Goal: Task Accomplishment & Management: Use online tool/utility

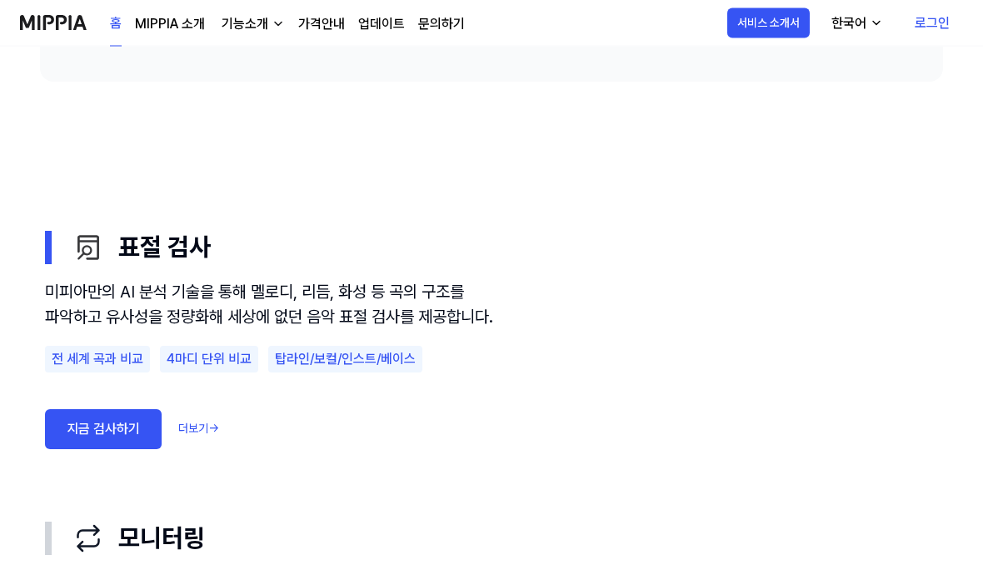
scroll to position [825, 0]
click at [87, 448] on link "지금 검사하기" at bounding box center [103, 429] width 117 height 40
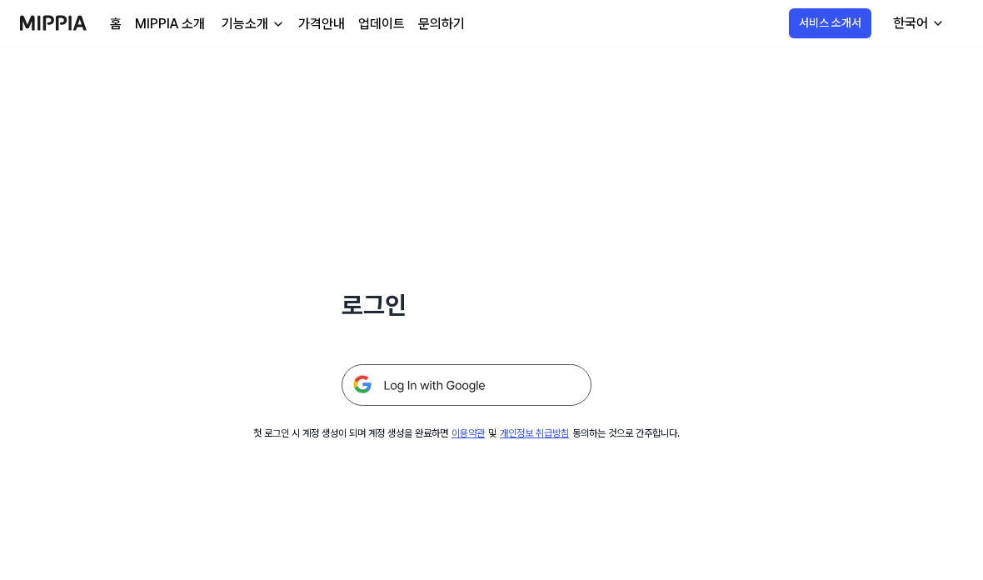
click at [560, 381] on img at bounding box center [467, 385] width 250 height 42
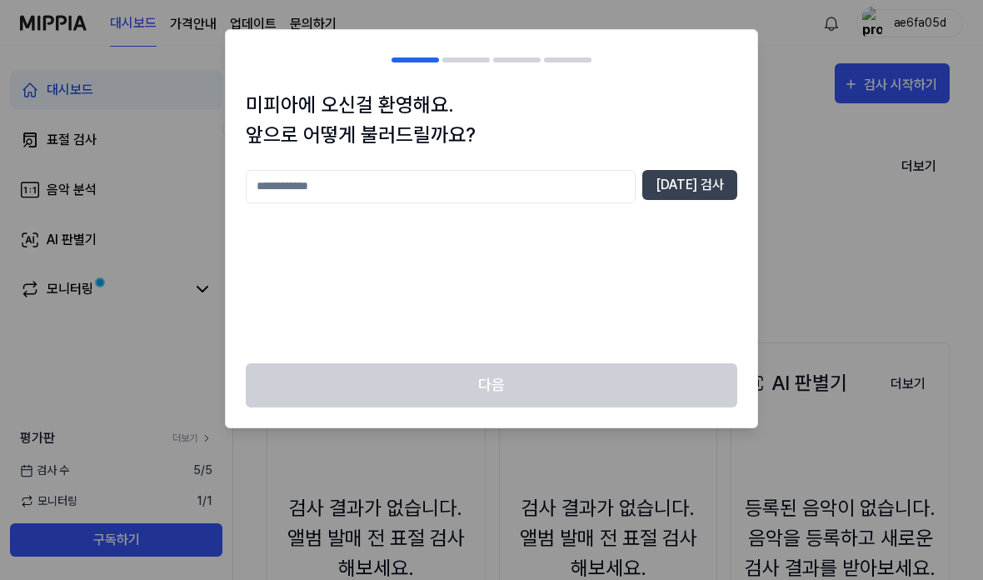
click at [636, 181] on input "text" at bounding box center [441, 186] width 390 height 33
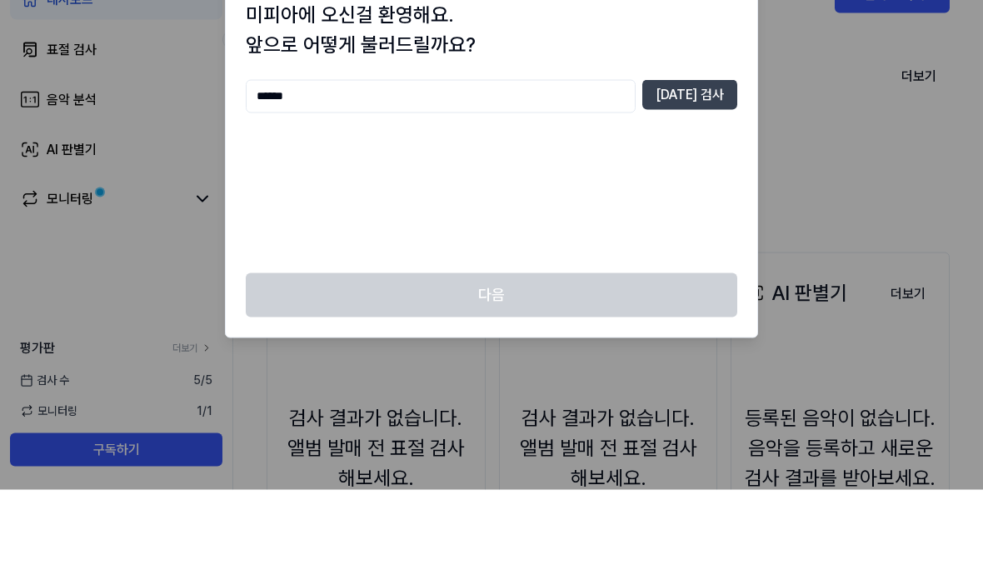
click at [712, 170] on button "[DATE] 검사" at bounding box center [689, 185] width 95 height 30
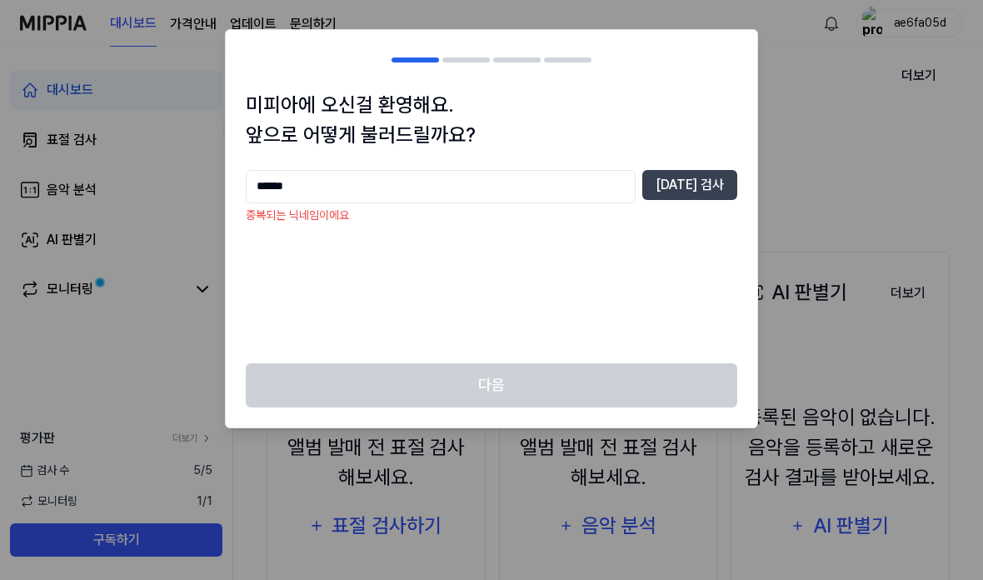
click at [619, 181] on input "******" at bounding box center [441, 186] width 390 height 33
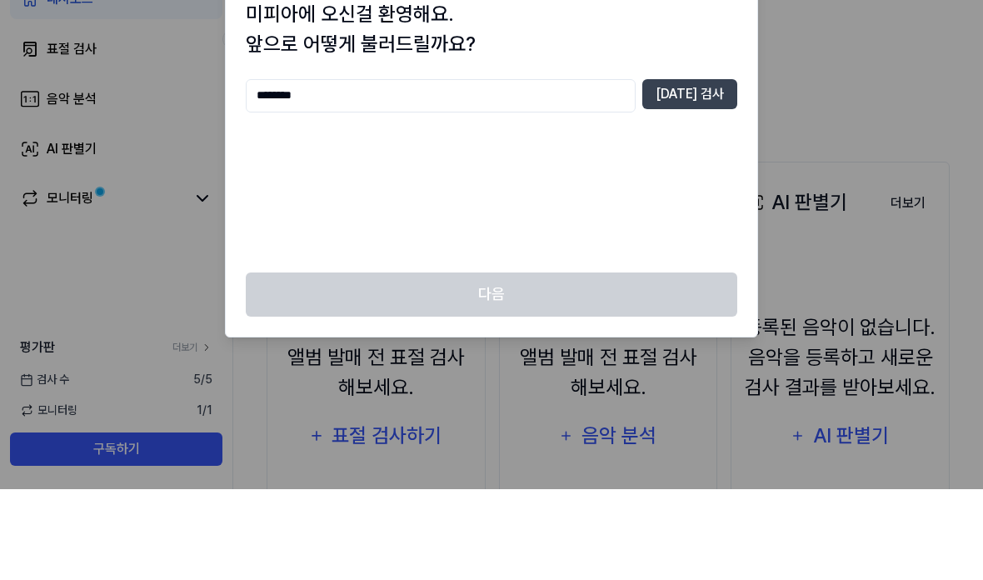
type input "********"
click at [697, 170] on button "중복 검사" at bounding box center [689, 185] width 95 height 30
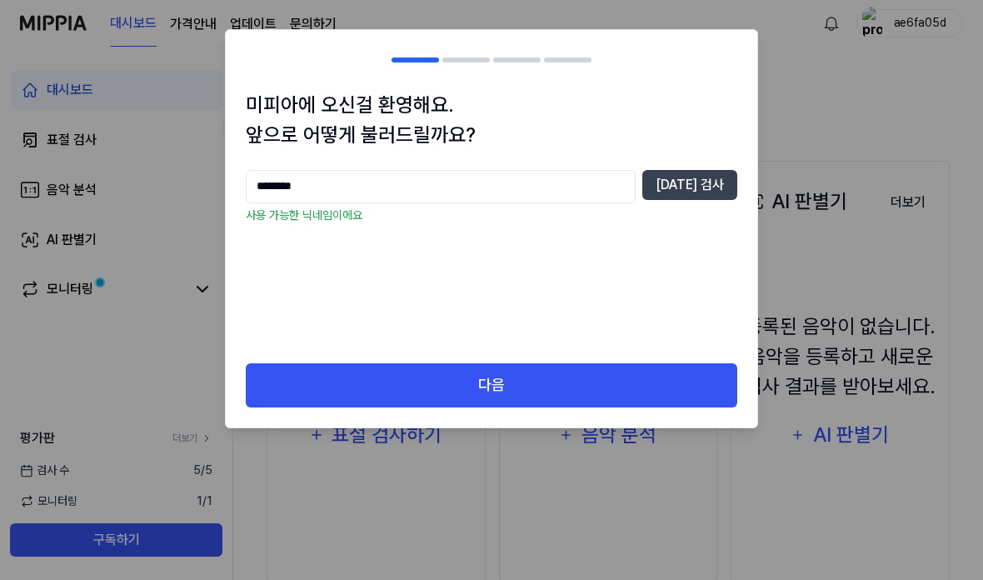
click at [647, 383] on button "다음" at bounding box center [492, 385] width 492 height 44
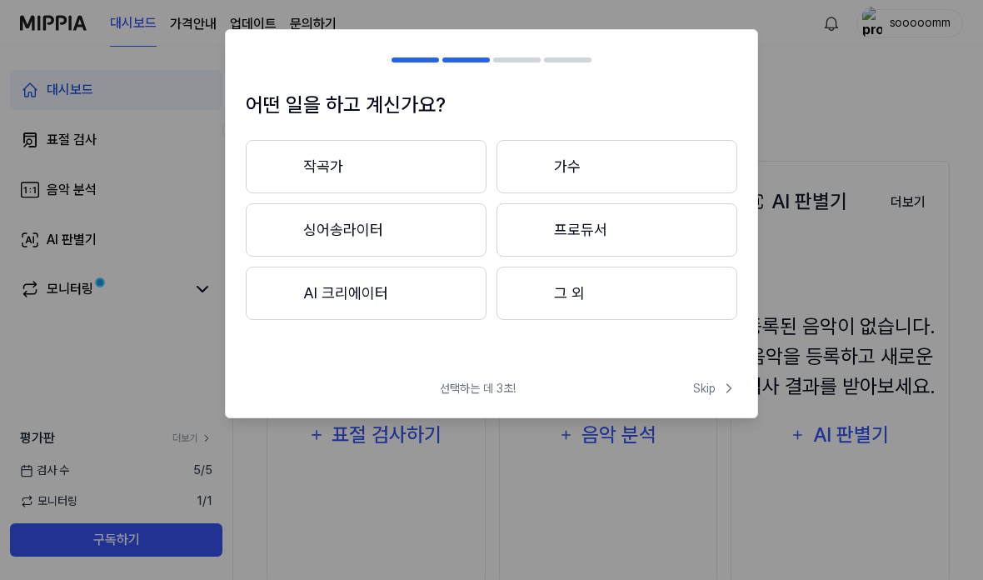
click at [282, 162] on div at bounding box center [280, 166] width 20 height 20
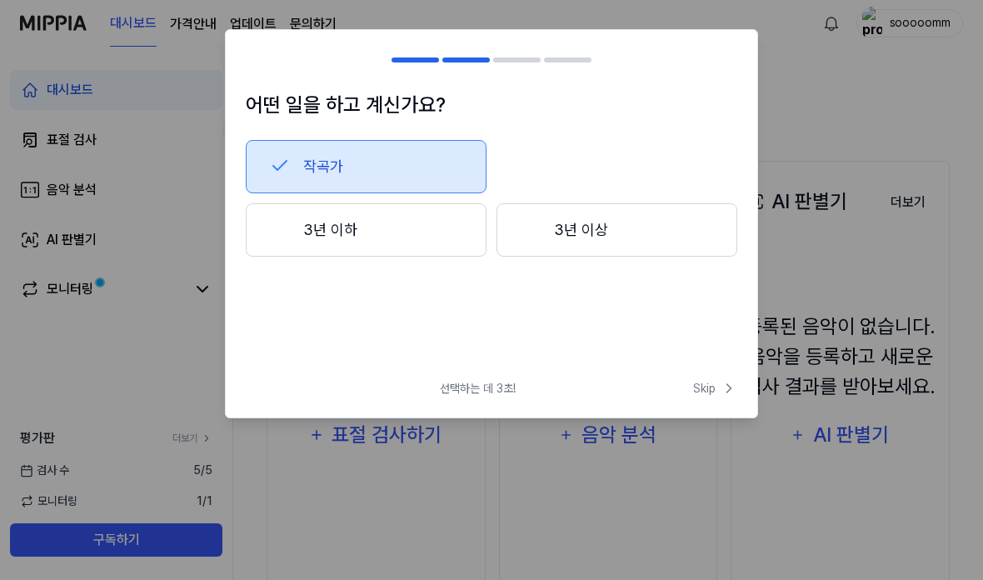
click at [707, 242] on button "3년 이상" at bounding box center [617, 229] width 241 height 53
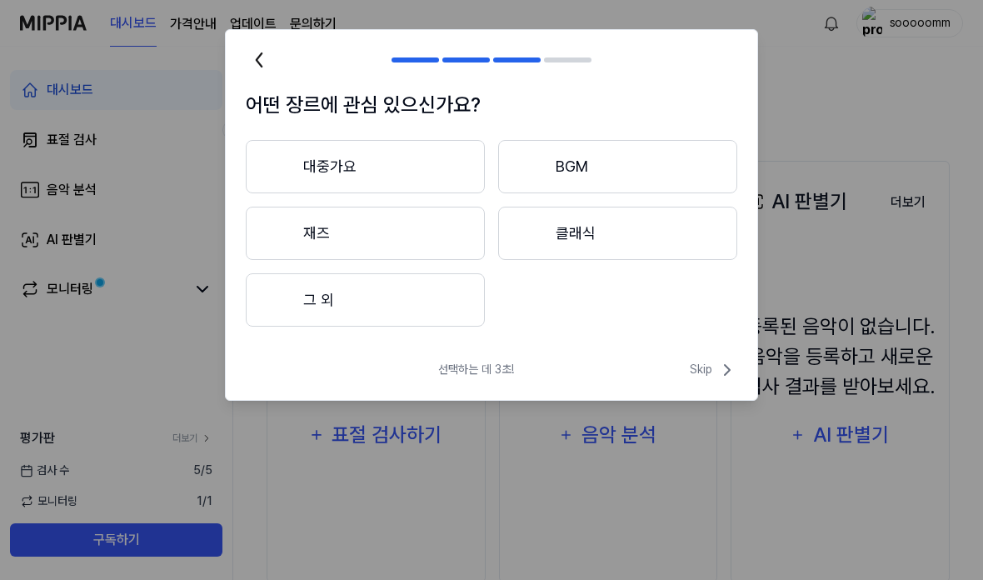
click at [257, 63] on icon at bounding box center [259, 60] width 27 height 27
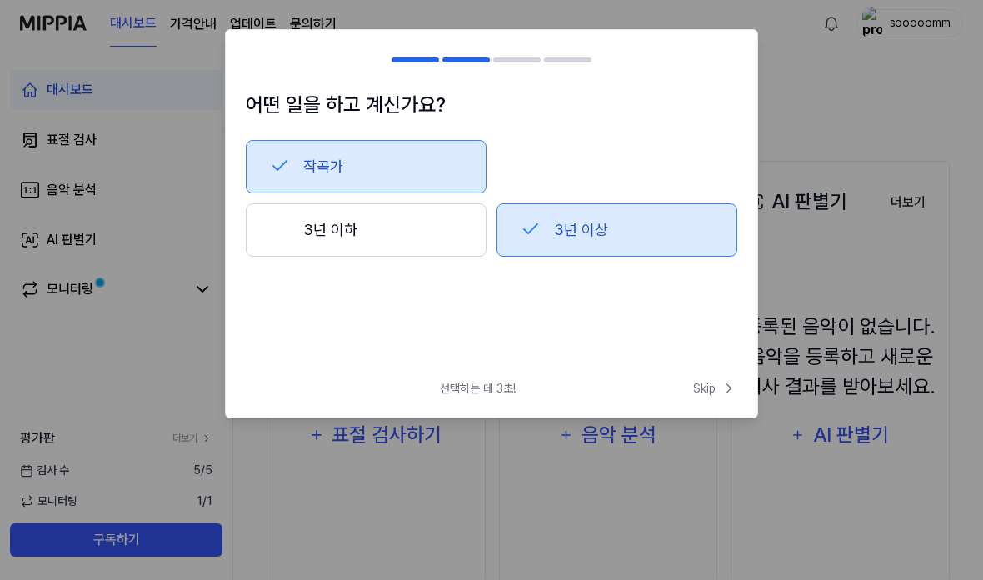
click at [303, 237] on button "3년 이하" at bounding box center [366, 229] width 241 height 53
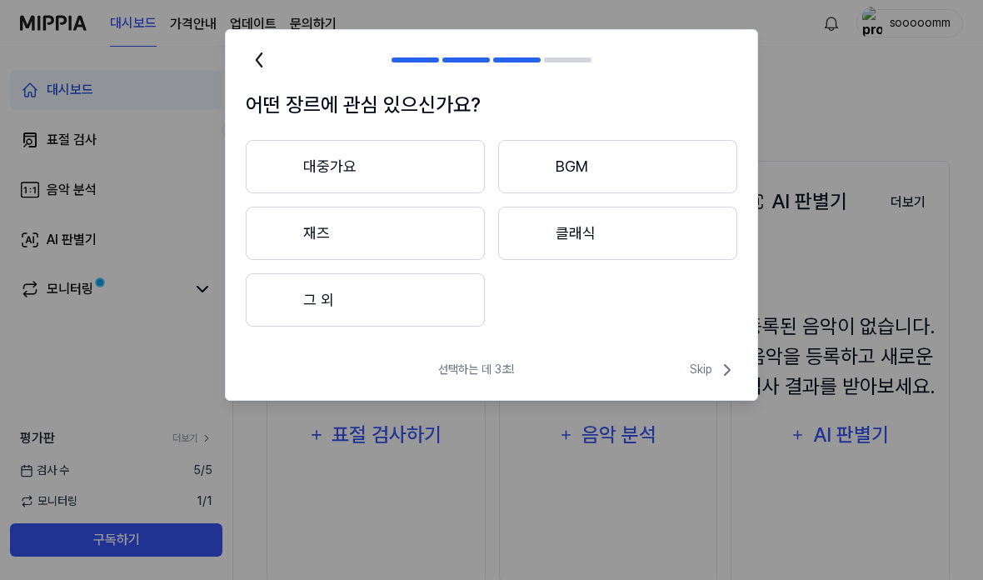
click at [298, 298] on button "그 외" at bounding box center [365, 299] width 239 height 53
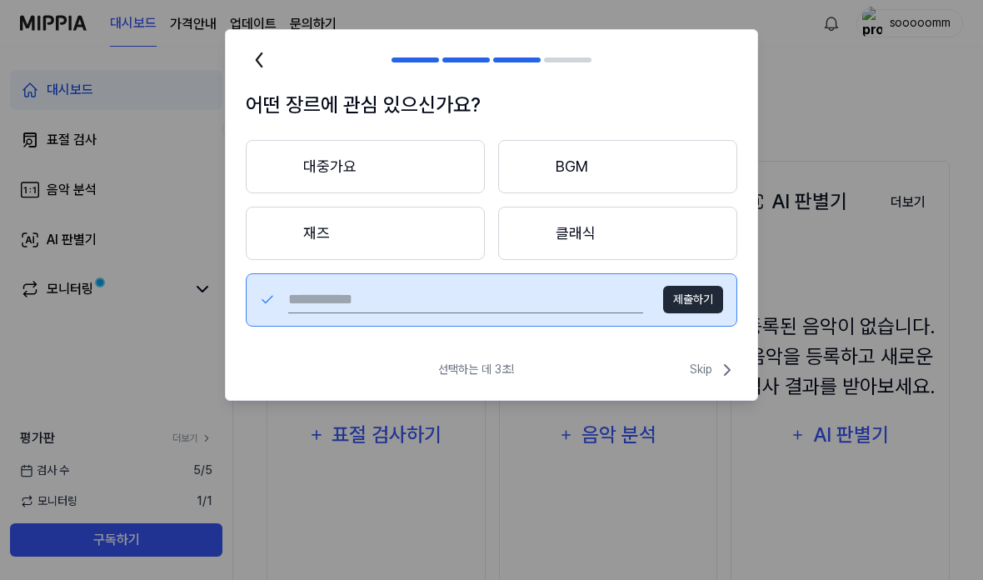
click at [711, 368] on span "Skip" at bounding box center [713, 370] width 47 height 20
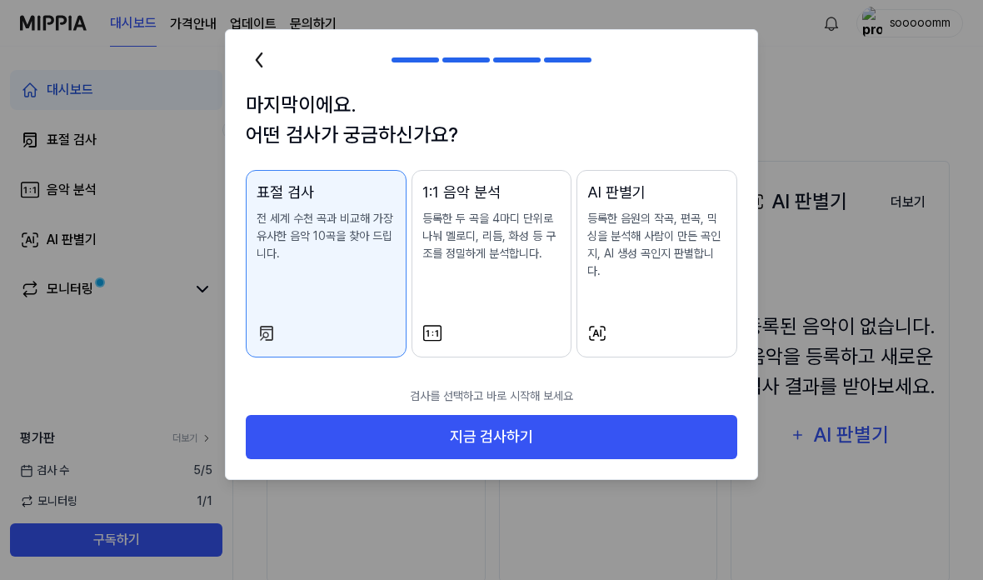
click at [694, 415] on button "지금 검사하기" at bounding box center [492, 437] width 492 height 44
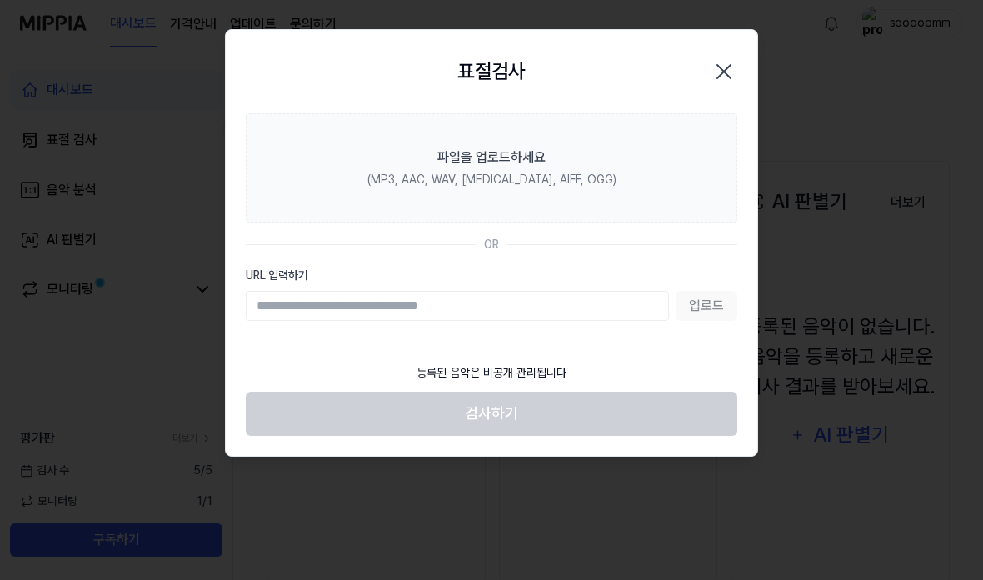
click at [721, 52] on div "표절검사 닫기" at bounding box center [492, 71] width 492 height 43
click at [723, 76] on icon "button" at bounding box center [724, 71] width 27 height 27
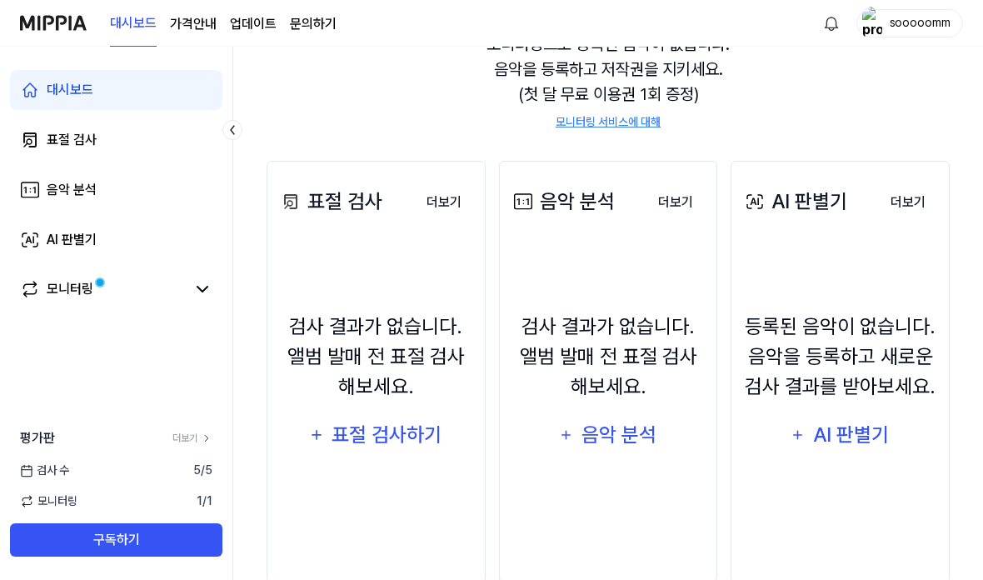
click at [416, 451] on div "표절 검사하기" at bounding box center [387, 435] width 113 height 32
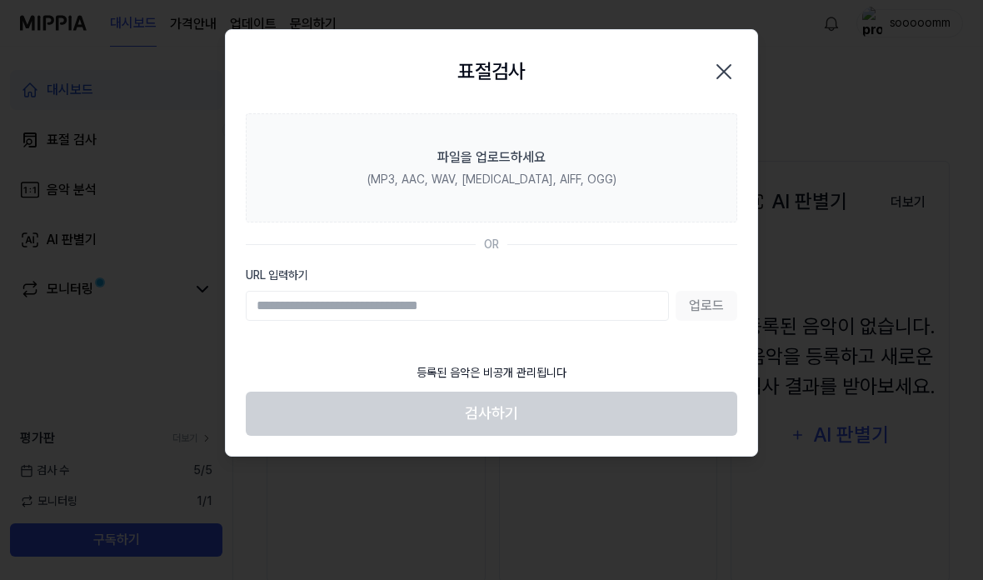
click at [674, 164] on label "파일을 업로드하세요 (MP3, AAC, WAV, FLAC, AIFF, OGG)" at bounding box center [492, 167] width 492 height 109
click at [0, 0] on input "파일을 업로드하세요 (MP3, AAC, WAV, FLAC, AIFF, OGG)" at bounding box center [0, 0] width 0 height 0
